Goal: Check status: Check status

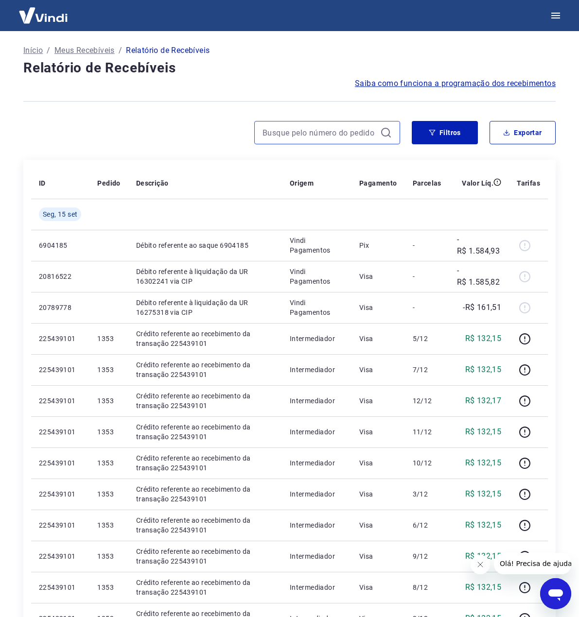
click at [341, 126] on input at bounding box center [320, 132] width 114 height 15
paste input "1289"
paste input
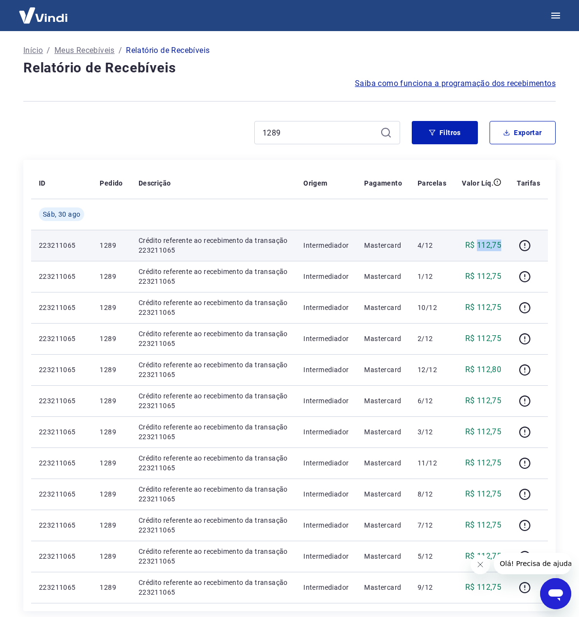
drag, startPoint x: 490, startPoint y: 245, endPoint x: 503, endPoint y: 246, distance: 13.1
click at [503, 246] on td "R$ 112,75" at bounding box center [481, 245] width 55 height 31
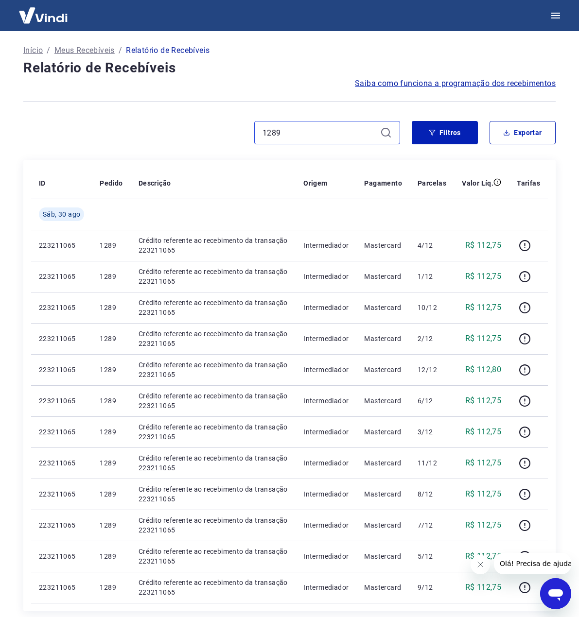
click at [321, 133] on input "1289" at bounding box center [320, 132] width 114 height 15
paste input "30"
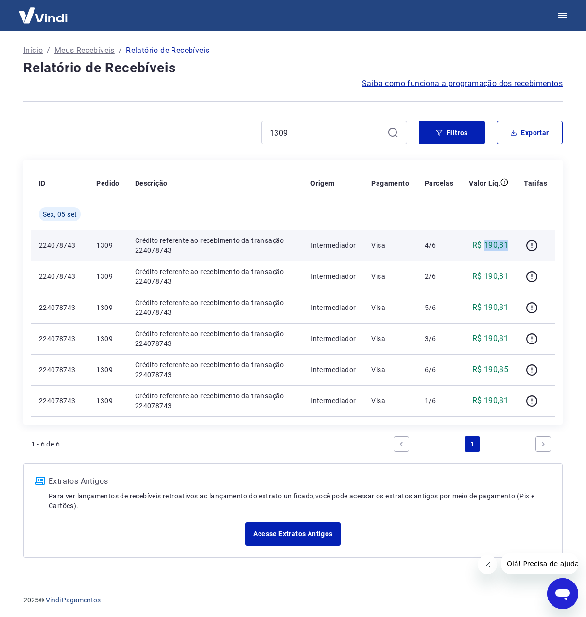
drag, startPoint x: 487, startPoint y: 248, endPoint x: 509, endPoint y: 247, distance: 22.4
click at [509, 247] on p "R$ 190,81" at bounding box center [491, 246] width 36 height 12
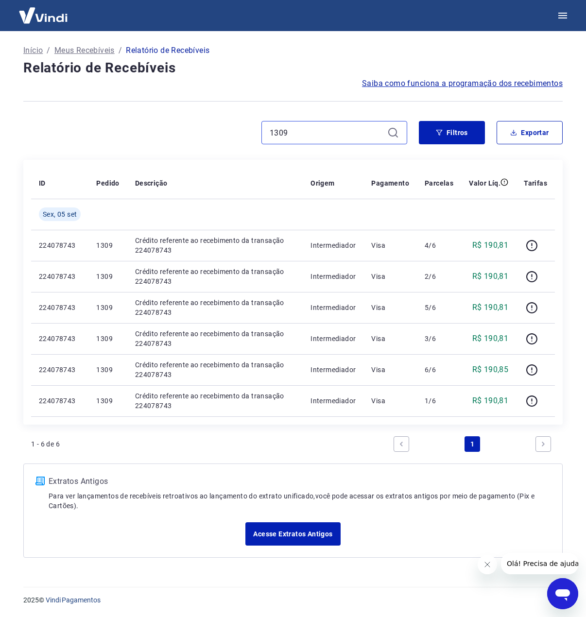
click at [348, 133] on input "1309" at bounding box center [327, 132] width 114 height 15
paste input "25"
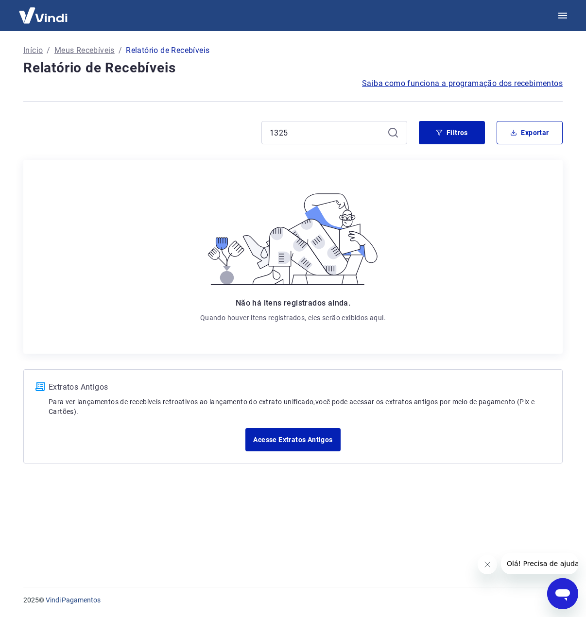
click at [391, 130] on icon at bounding box center [394, 133] width 12 height 12
click at [334, 135] on input "1325" at bounding box center [327, 132] width 114 height 15
paste input "31"
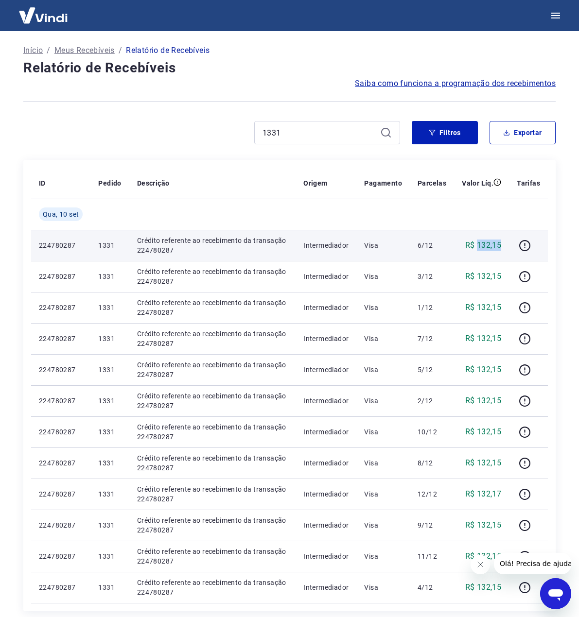
drag, startPoint x: 485, startPoint y: 247, endPoint x: 478, endPoint y: 247, distance: 6.3
click at [478, 247] on td "R$ 132,15" at bounding box center [481, 245] width 55 height 31
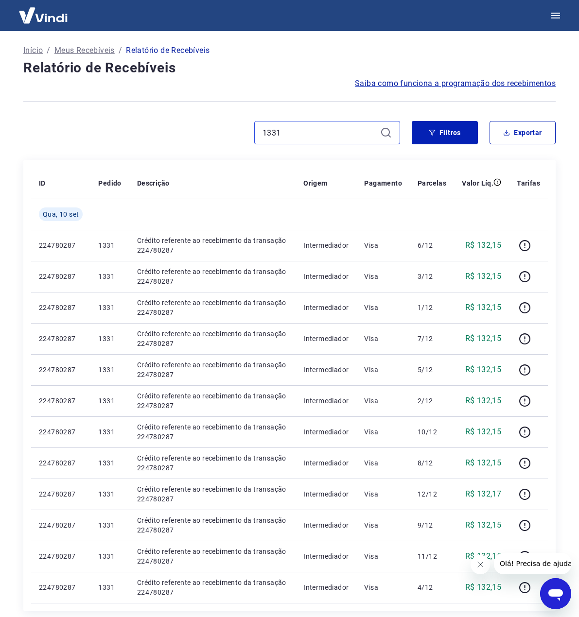
click at [344, 130] on input "1331" at bounding box center [320, 132] width 114 height 15
paste input "53"
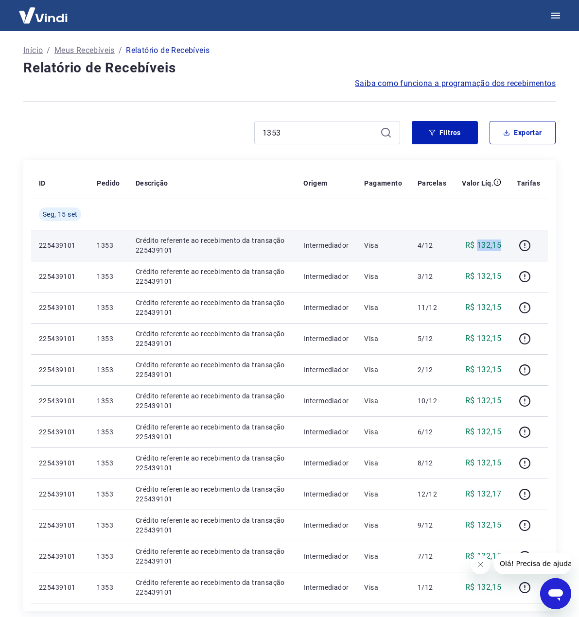
drag, startPoint x: 487, startPoint y: 245, endPoint x: 478, endPoint y: 246, distance: 8.3
click at [478, 246] on td "R$ 132,15" at bounding box center [481, 245] width 55 height 31
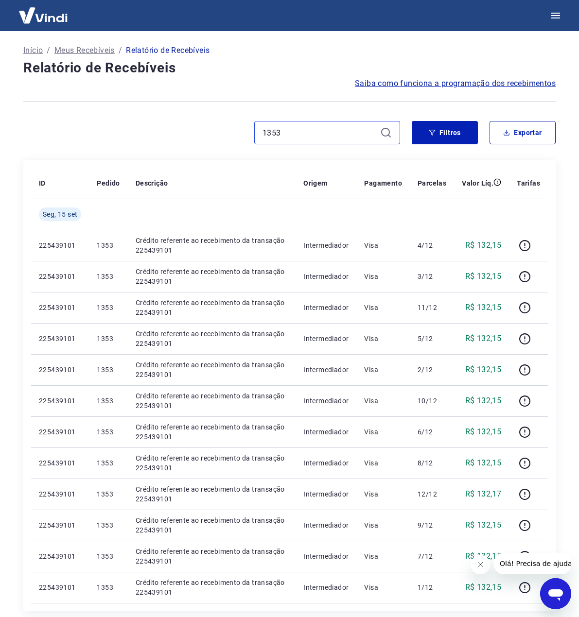
click at [314, 135] on input "1353" at bounding box center [320, 132] width 114 height 15
paste input "45"
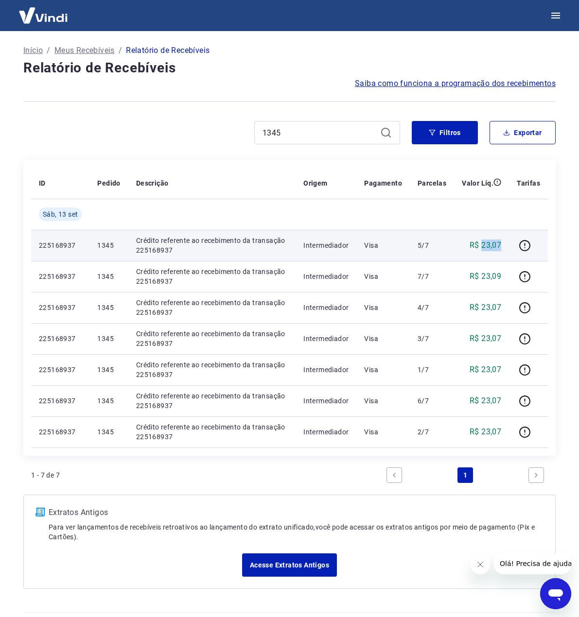
click at [483, 246] on td "R$ 23,07" at bounding box center [481, 245] width 55 height 31
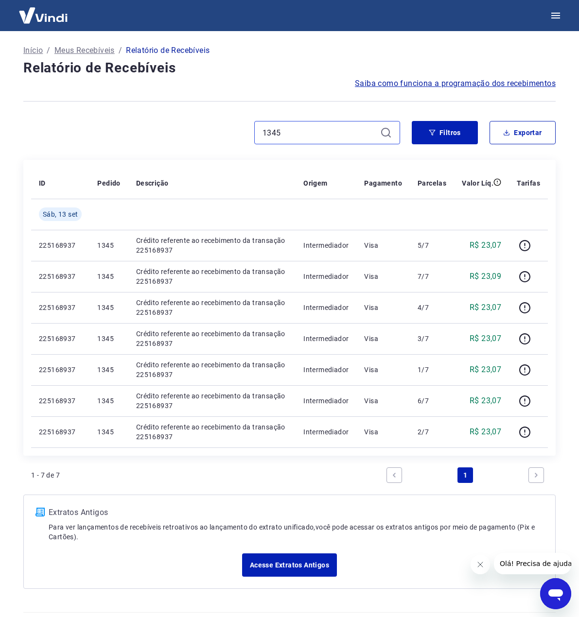
click at [333, 133] on input "1345" at bounding box center [320, 132] width 114 height 15
paste input "5"
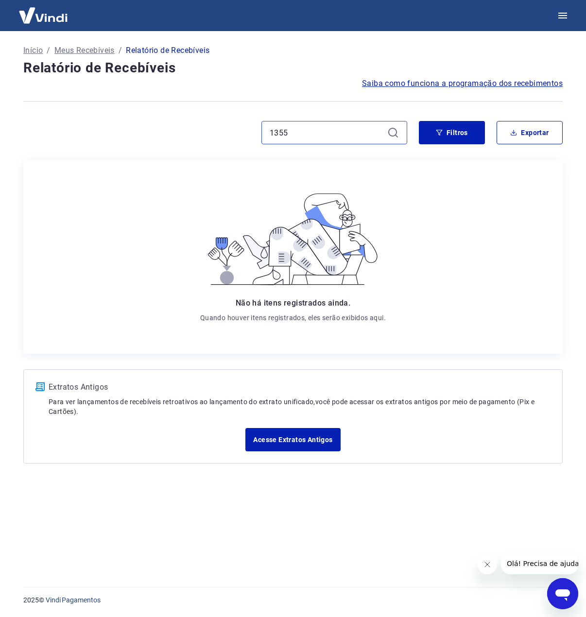
click at [333, 132] on input "1355" at bounding box center [327, 132] width 114 height 15
paste input "7"
click at [307, 135] on input "1357" at bounding box center [327, 132] width 114 height 15
paste input "13"
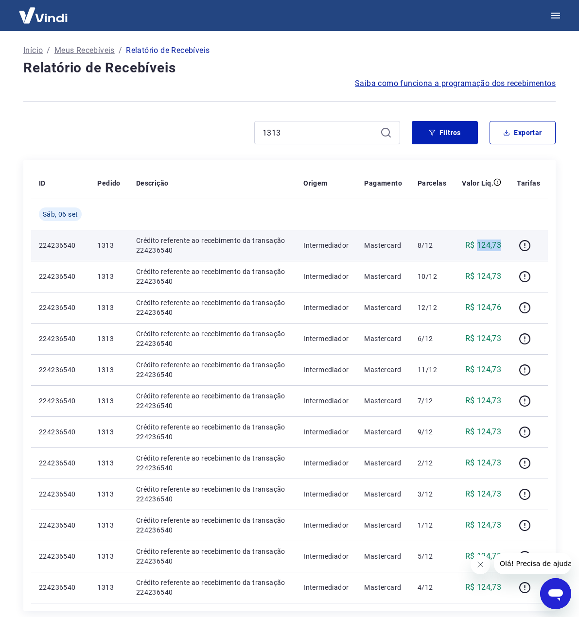
click at [502, 245] on td "R$ 124,73" at bounding box center [481, 245] width 55 height 31
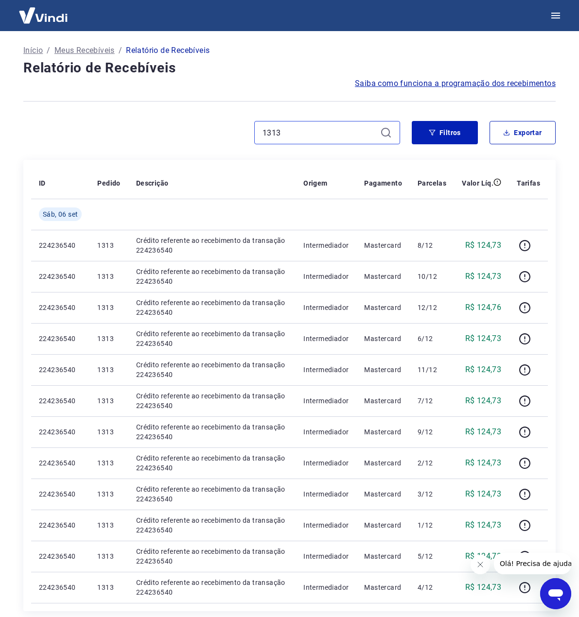
click at [321, 135] on input "1313" at bounding box center [320, 132] width 114 height 15
paste input "39"
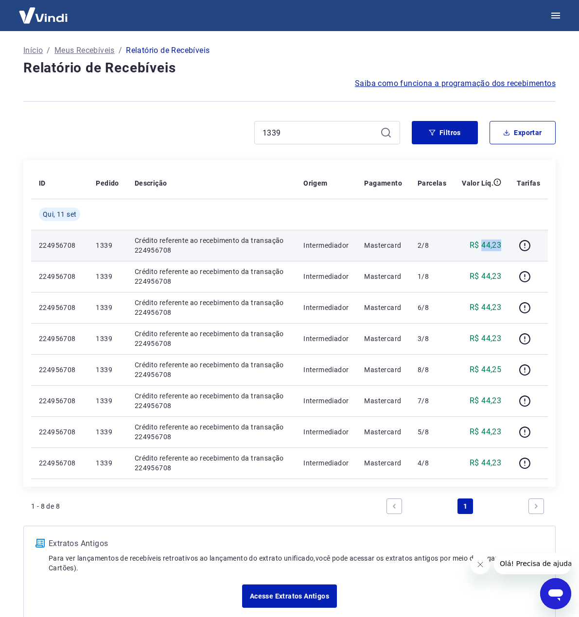
drag, startPoint x: 495, startPoint y: 246, endPoint x: 481, endPoint y: 247, distance: 14.1
click at [481, 247] on td "R$ 44,23" at bounding box center [481, 245] width 55 height 31
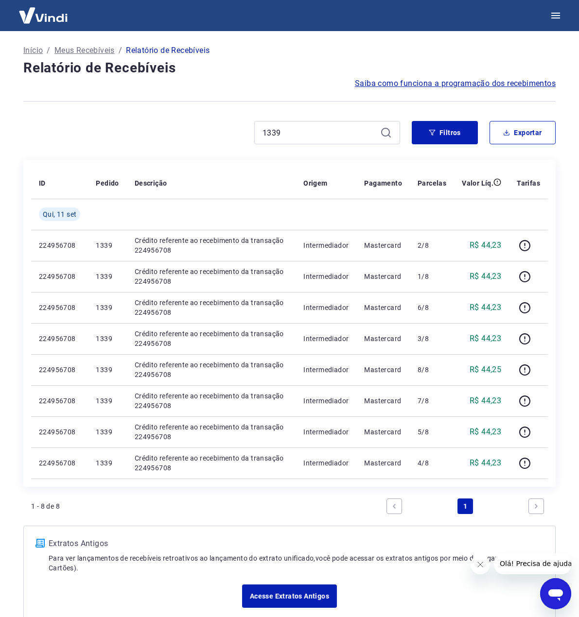
click at [311, 141] on div "1339" at bounding box center [327, 132] width 146 height 23
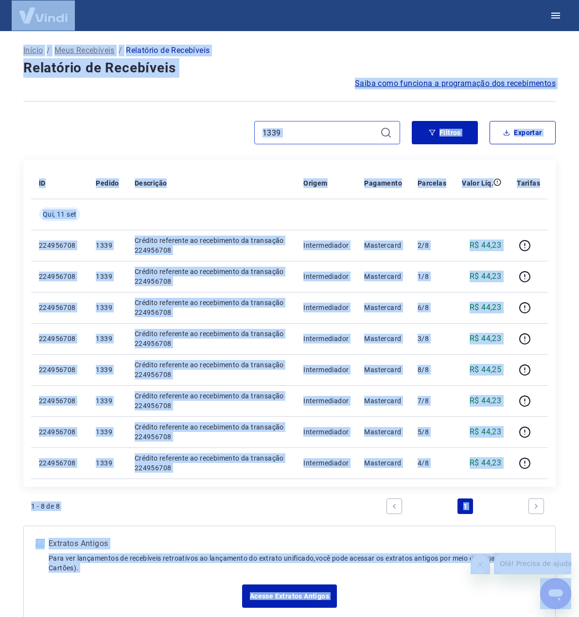
click at [306, 134] on input "1339" at bounding box center [320, 132] width 114 height 15
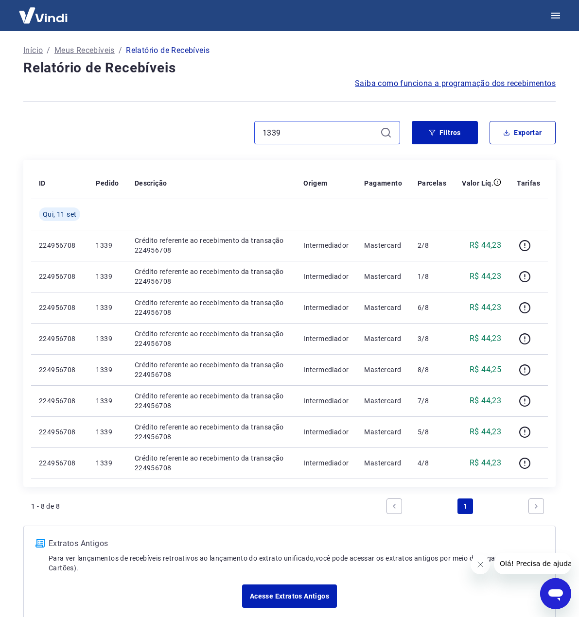
paste input "41"
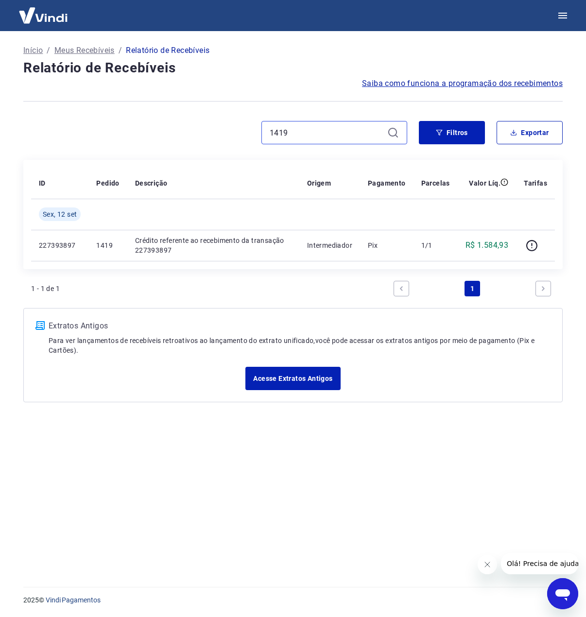
click at [293, 137] on input "1419" at bounding box center [327, 132] width 114 height 15
paste input "385"
click at [301, 130] on input "1385" at bounding box center [327, 132] width 114 height 15
paste input "7"
click at [174, 484] on div "Início / Meus Recebíveis / Relatório de Recebíveis Relatório de Recebíveis Saib…" at bounding box center [293, 303] width 563 height 545
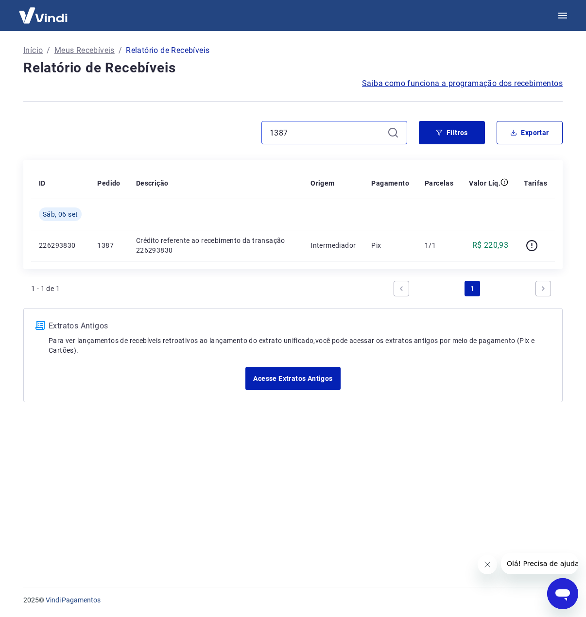
click at [326, 136] on input "1387" at bounding box center [327, 132] width 114 height 15
paste input "99"
click at [323, 128] on input "1399" at bounding box center [327, 132] width 114 height 15
paste input "401"
type input "1401"
